Goal: Information Seeking & Learning: Learn about a topic

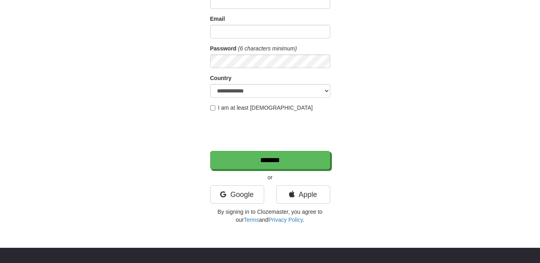
scroll to position [82, 0]
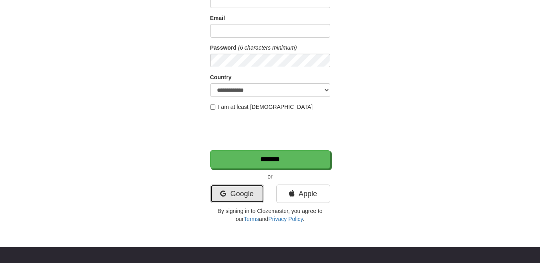
click at [237, 193] on link "Google" at bounding box center [237, 194] width 54 height 18
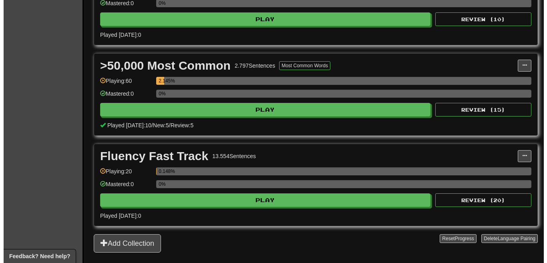
scroll to position [223, 0]
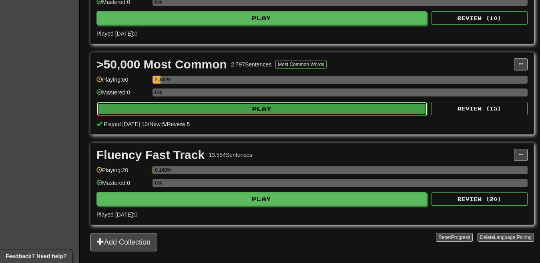
click at [322, 107] on button "Play" at bounding box center [262, 109] width 330 height 14
select select "**"
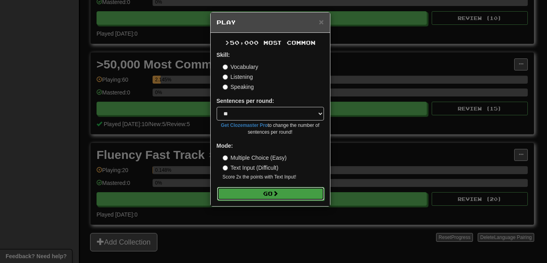
click at [287, 189] on button "Go" at bounding box center [270, 194] width 107 height 14
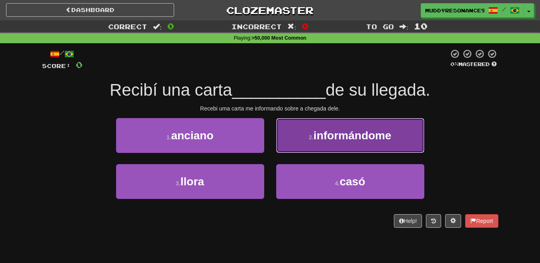
click at [370, 135] on span "informándome" at bounding box center [352, 135] width 78 height 12
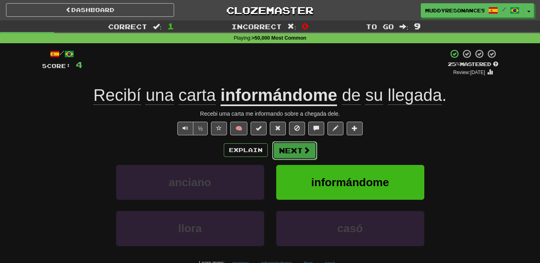
click at [295, 153] on button "Next" at bounding box center [294, 150] width 45 height 18
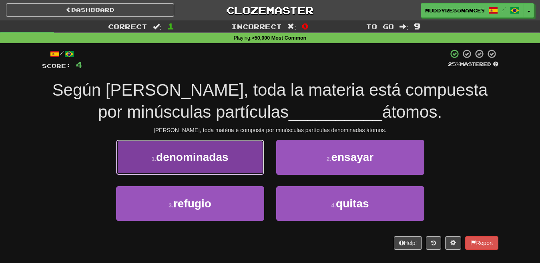
click at [216, 153] on span "denominadas" at bounding box center [192, 157] width 72 height 12
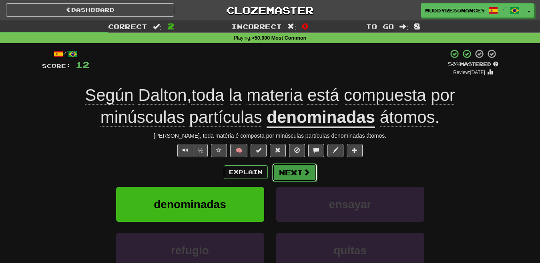
click at [301, 170] on button "Next" at bounding box center [294, 172] width 45 height 18
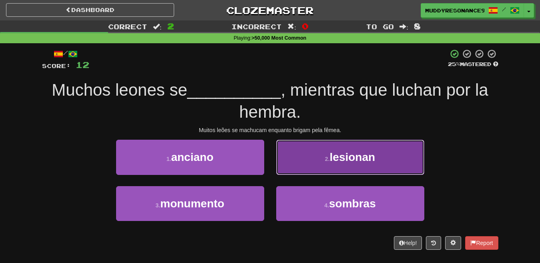
click at [328, 166] on button "2 . lesionan" at bounding box center [350, 157] width 148 height 35
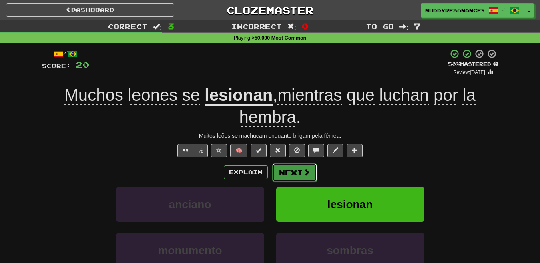
click at [308, 171] on span at bounding box center [306, 172] width 7 height 7
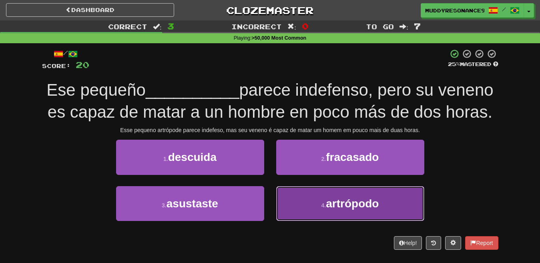
click at [346, 196] on button "4 . artrópodo" at bounding box center [350, 203] width 148 height 35
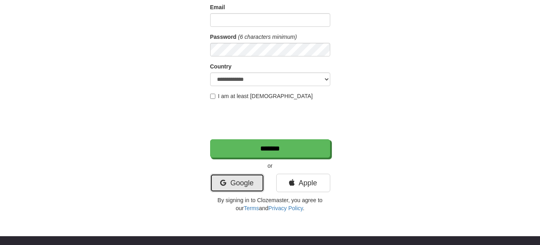
scroll to position [92, 0]
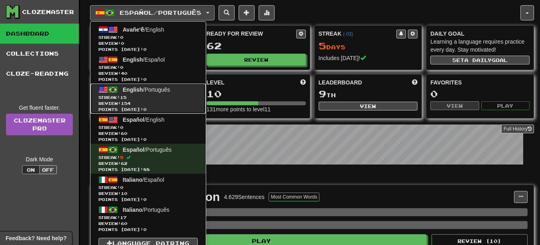
click at [165, 106] on span "Review: 154" at bounding box center [147, 103] width 99 height 6
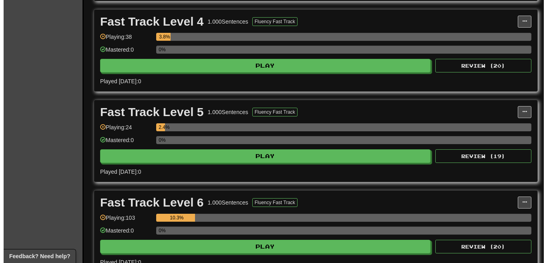
scroll to position [447, 0]
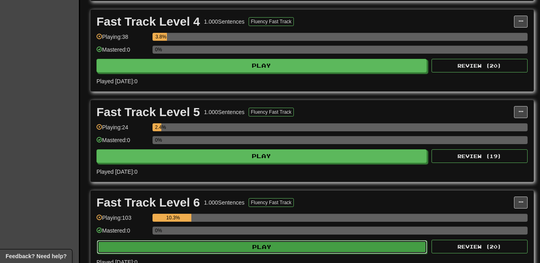
click at [341, 245] on button "Play" at bounding box center [262, 247] width 330 height 14
select select "**"
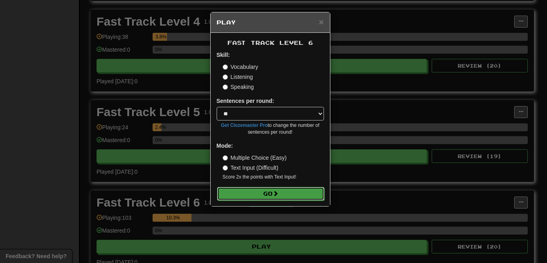
click at [281, 191] on button "Go" at bounding box center [270, 194] width 107 height 14
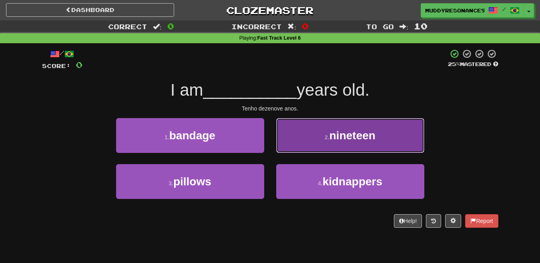
click at [327, 136] on small "2 ." at bounding box center [327, 137] width 5 height 6
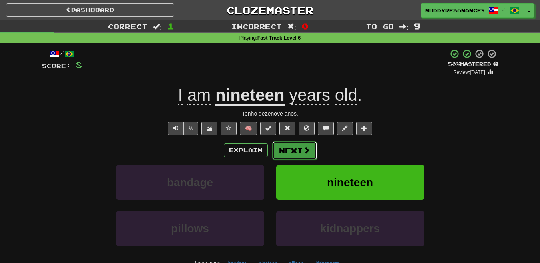
click at [291, 148] on button "Next" at bounding box center [294, 150] width 45 height 18
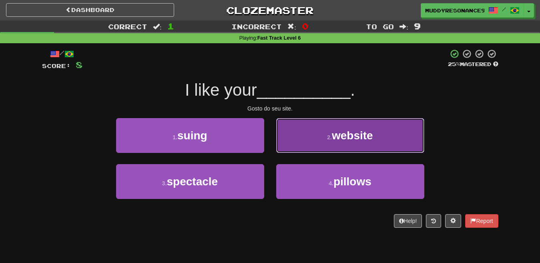
click at [343, 130] on span "website" at bounding box center [352, 135] width 41 height 12
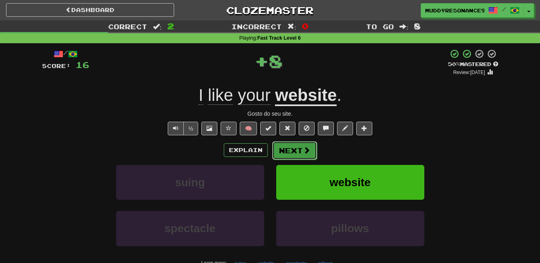
click at [301, 148] on button "Next" at bounding box center [294, 150] width 45 height 18
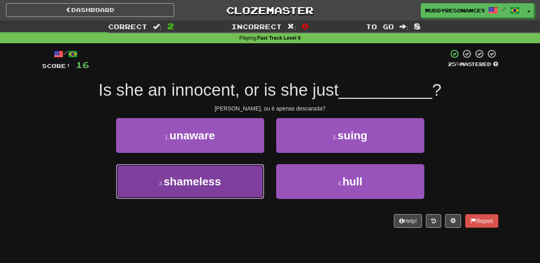
click at [233, 180] on button "3 . shameless" at bounding box center [190, 181] width 148 height 35
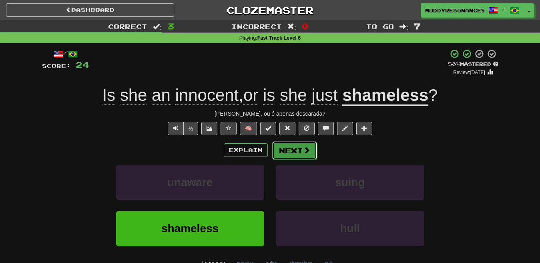
click at [304, 149] on span at bounding box center [306, 150] width 7 height 7
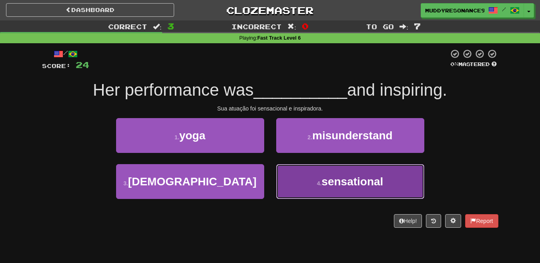
click at [342, 177] on span "sensational" at bounding box center [352, 181] width 62 height 12
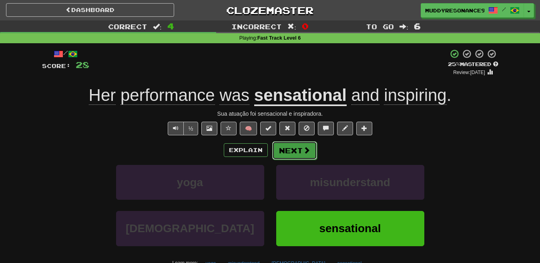
click at [303, 151] on span at bounding box center [306, 150] width 7 height 7
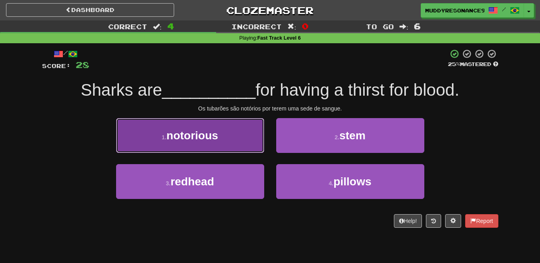
click at [248, 131] on button "1 . notorious" at bounding box center [190, 135] width 148 height 35
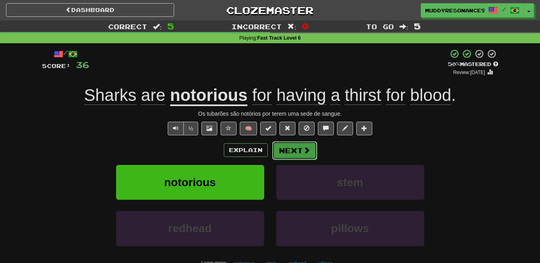
click at [292, 150] on button "Next" at bounding box center [294, 150] width 45 height 18
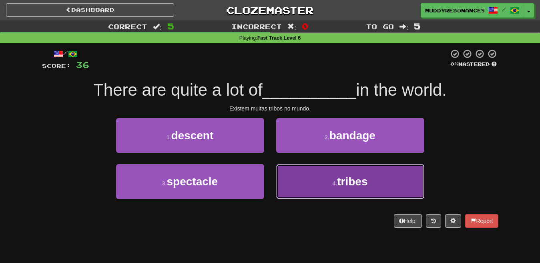
click at [356, 175] on span "tribes" at bounding box center [352, 181] width 30 height 12
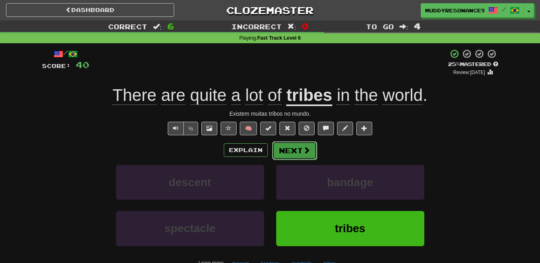
click at [301, 148] on button "Next" at bounding box center [294, 150] width 45 height 18
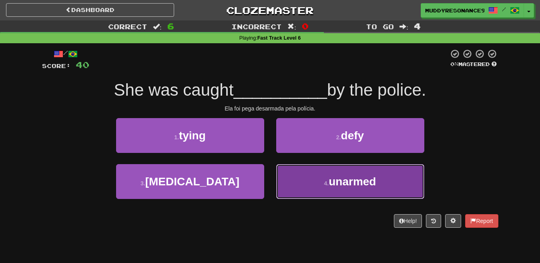
click at [367, 177] on span "unarmed" at bounding box center [352, 181] width 47 height 12
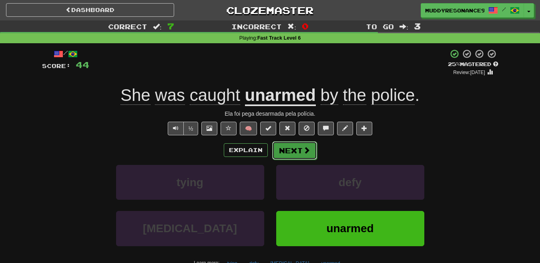
click at [303, 152] on span at bounding box center [306, 150] width 7 height 7
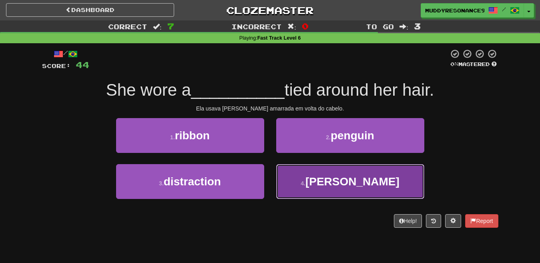
click at [343, 196] on button "4 . hasty" at bounding box center [350, 181] width 148 height 35
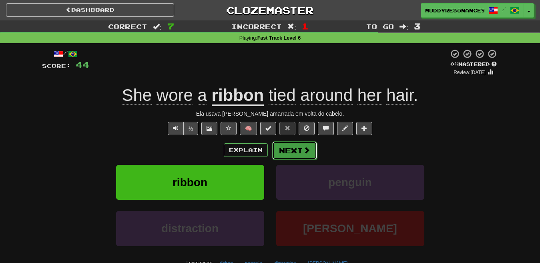
click at [301, 151] on button "Next" at bounding box center [294, 150] width 45 height 18
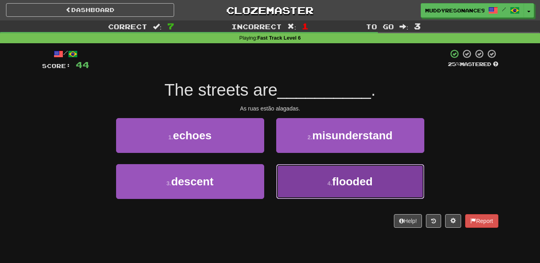
click at [367, 181] on span "flooded" at bounding box center [352, 181] width 40 height 12
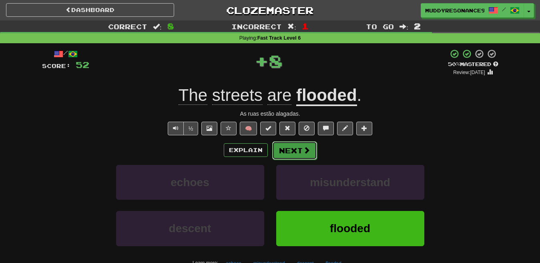
click at [303, 148] on span at bounding box center [306, 150] width 7 height 7
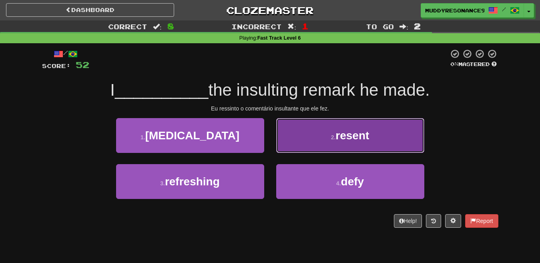
click at [346, 137] on span "resent" at bounding box center [352, 135] width 34 height 12
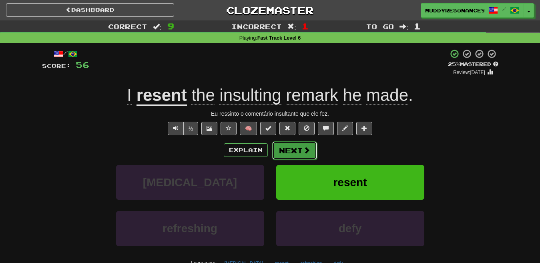
click at [301, 149] on button "Next" at bounding box center [294, 150] width 45 height 18
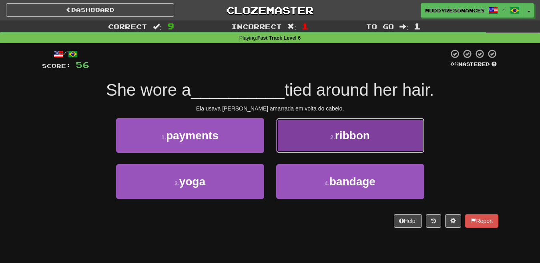
click at [345, 133] on span "ribbon" at bounding box center [352, 135] width 35 height 12
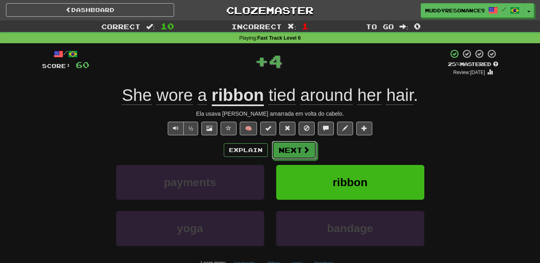
click at [305, 150] on span at bounding box center [306, 149] width 7 height 7
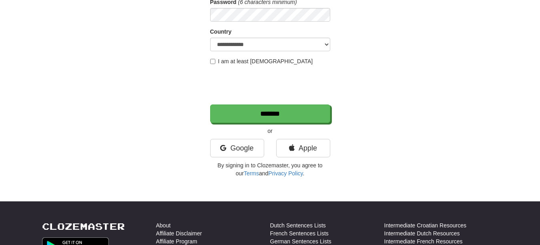
scroll to position [135, 0]
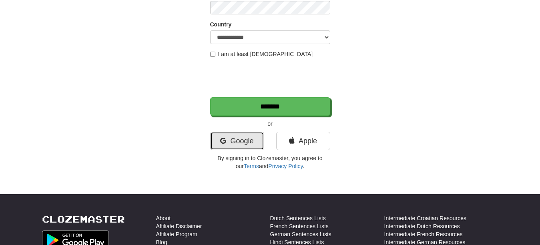
click at [236, 144] on link "Google" at bounding box center [237, 141] width 54 height 18
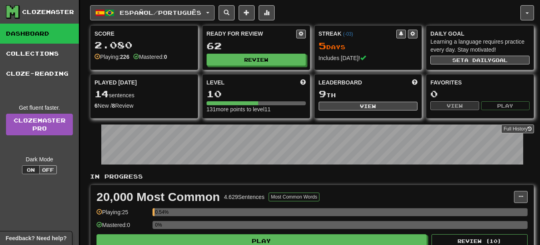
click at [179, 11] on span "Español / Português" at bounding box center [161, 12] width 82 height 7
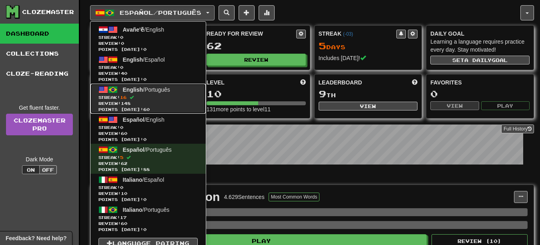
click at [172, 100] on span "Review: 148" at bounding box center [147, 103] width 99 height 6
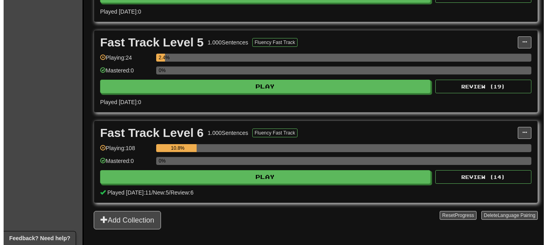
scroll to position [518, 0]
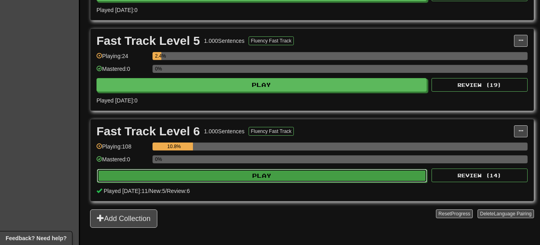
click at [290, 175] on button "Play" at bounding box center [262, 176] width 330 height 14
select select "**"
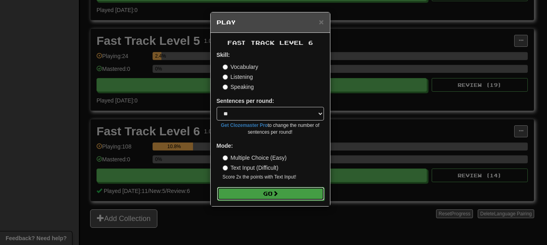
click at [283, 190] on button "Go" at bounding box center [270, 194] width 107 height 14
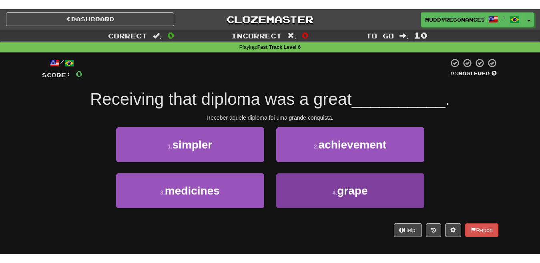
scroll to position [40, 0]
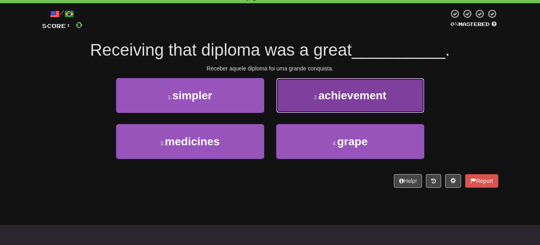
click at [325, 107] on button "2 . achievement" at bounding box center [350, 95] width 148 height 35
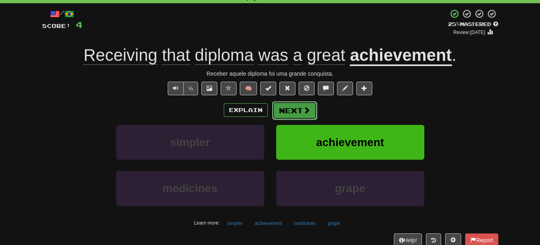
click at [300, 108] on button "Next" at bounding box center [294, 110] width 45 height 18
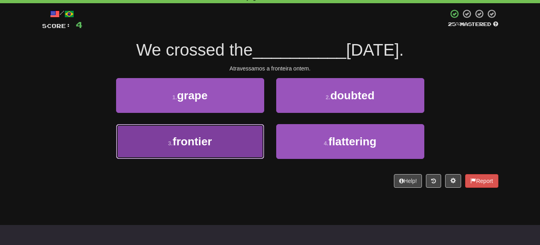
click at [242, 141] on button "3 . frontier" at bounding box center [190, 141] width 148 height 35
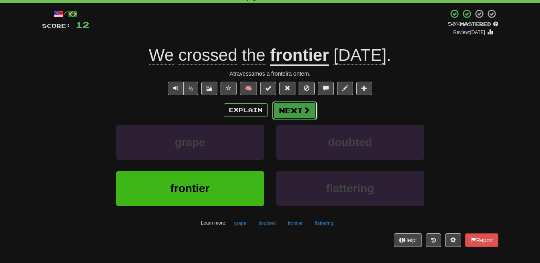
click at [303, 106] on span at bounding box center [306, 109] width 7 height 7
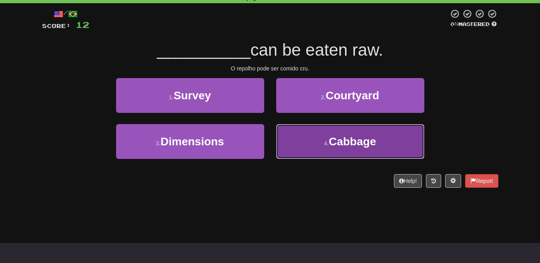
click at [359, 151] on button "4 . Cabbage" at bounding box center [350, 141] width 148 height 35
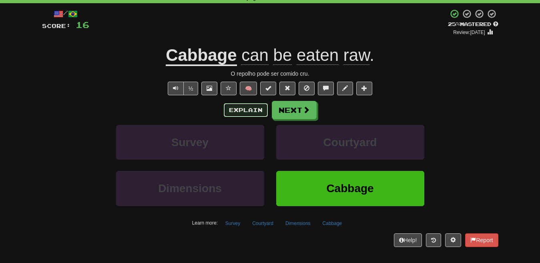
click at [253, 109] on button "Explain" at bounding box center [246, 110] width 44 height 14
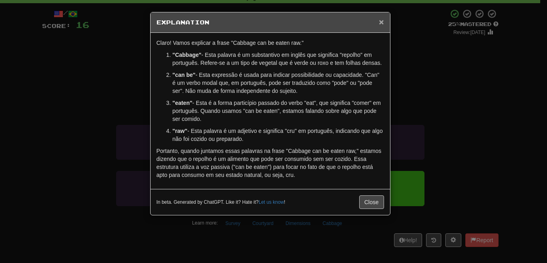
click at [383, 23] on span "×" at bounding box center [381, 21] width 5 height 9
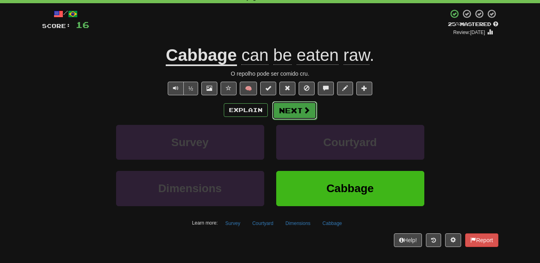
click at [291, 114] on button "Next" at bounding box center [294, 110] width 45 height 18
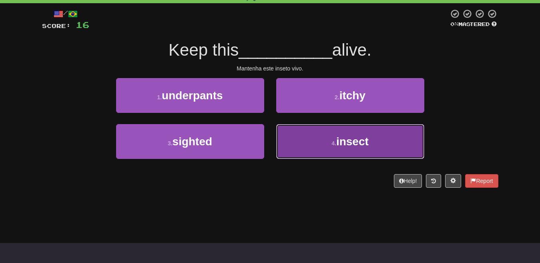
click at [381, 133] on button "4 . insect" at bounding box center [350, 141] width 148 height 35
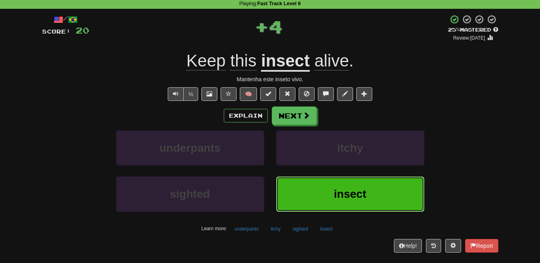
scroll to position [0, 0]
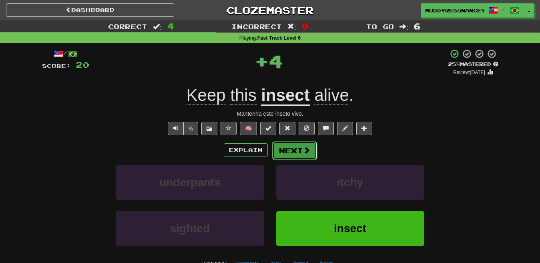
click at [305, 145] on button "Next" at bounding box center [294, 150] width 45 height 18
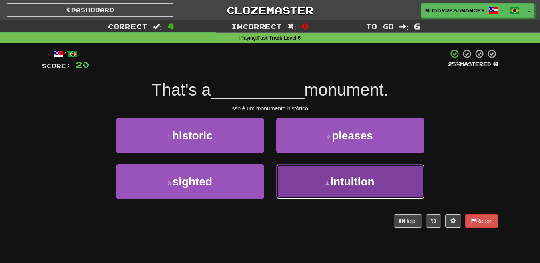
click at [348, 179] on span "intuition" at bounding box center [352, 181] width 44 height 12
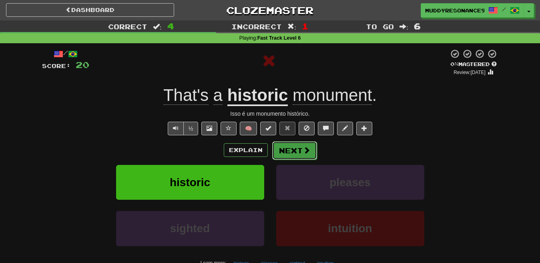
click at [296, 149] on button "Next" at bounding box center [294, 150] width 45 height 18
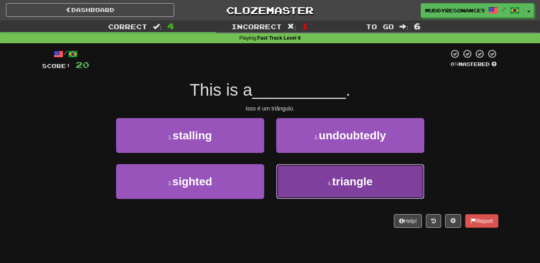
click at [354, 170] on button "4 . triangle" at bounding box center [350, 181] width 148 height 35
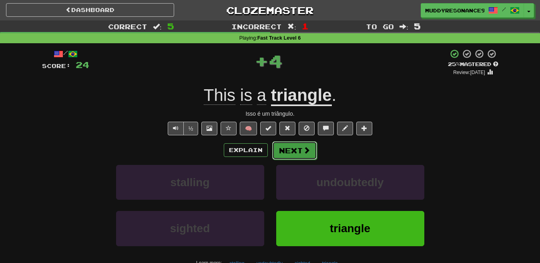
click at [294, 148] on button "Next" at bounding box center [294, 150] width 45 height 18
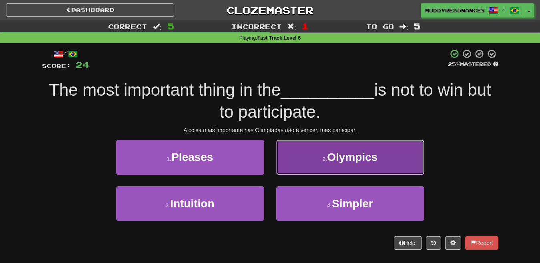
click at [359, 156] on span "Olympics" at bounding box center [352, 157] width 50 height 12
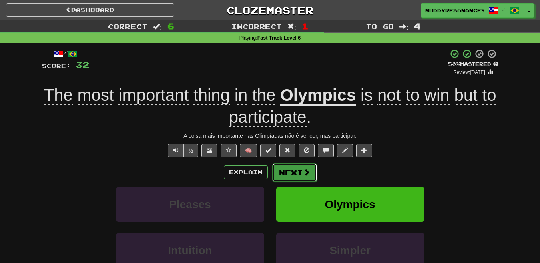
click at [297, 174] on button "Next" at bounding box center [294, 172] width 45 height 18
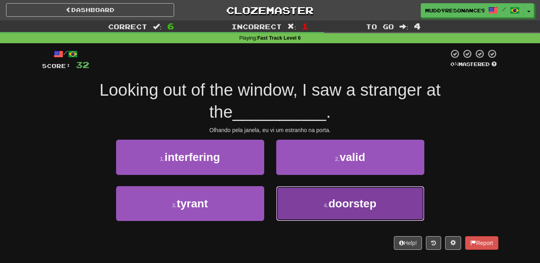
click at [359, 198] on span "doorstep" at bounding box center [352, 203] width 48 height 12
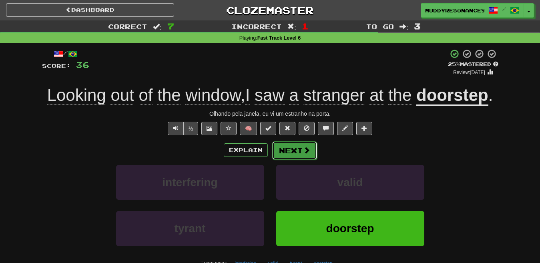
click at [299, 146] on button "Next" at bounding box center [294, 150] width 45 height 18
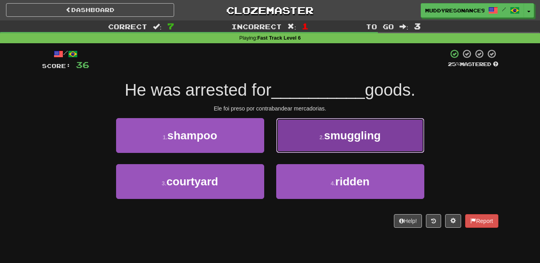
click at [345, 132] on span "smuggling" at bounding box center [352, 135] width 57 height 12
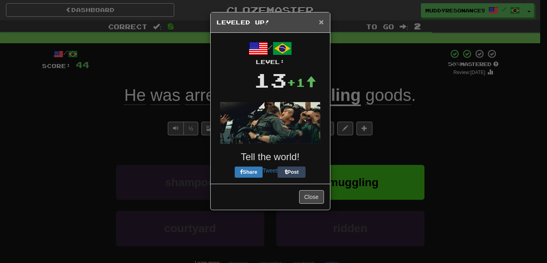
click at [322, 24] on span "×" at bounding box center [321, 21] width 5 height 9
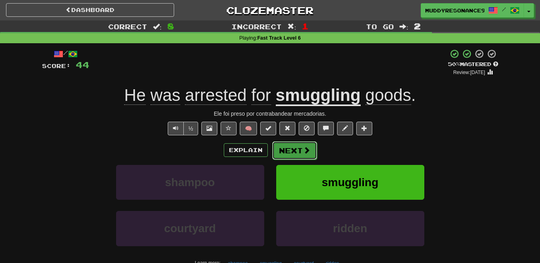
click at [299, 148] on button "Next" at bounding box center [294, 150] width 45 height 18
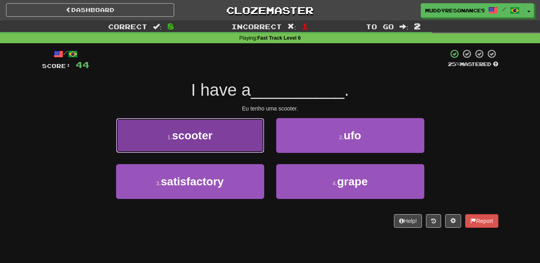
click at [231, 127] on button "1 . scooter" at bounding box center [190, 135] width 148 height 35
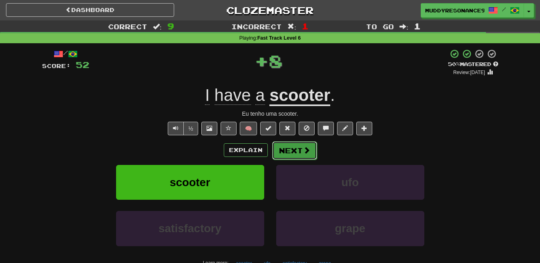
click at [304, 149] on span at bounding box center [306, 150] width 7 height 7
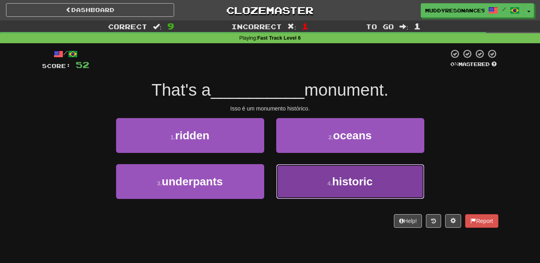
click at [307, 177] on button "4 . historic" at bounding box center [350, 181] width 148 height 35
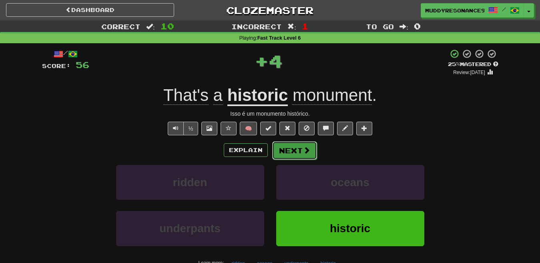
click at [303, 148] on span at bounding box center [306, 150] width 7 height 7
